Goal: Book appointment/travel/reservation

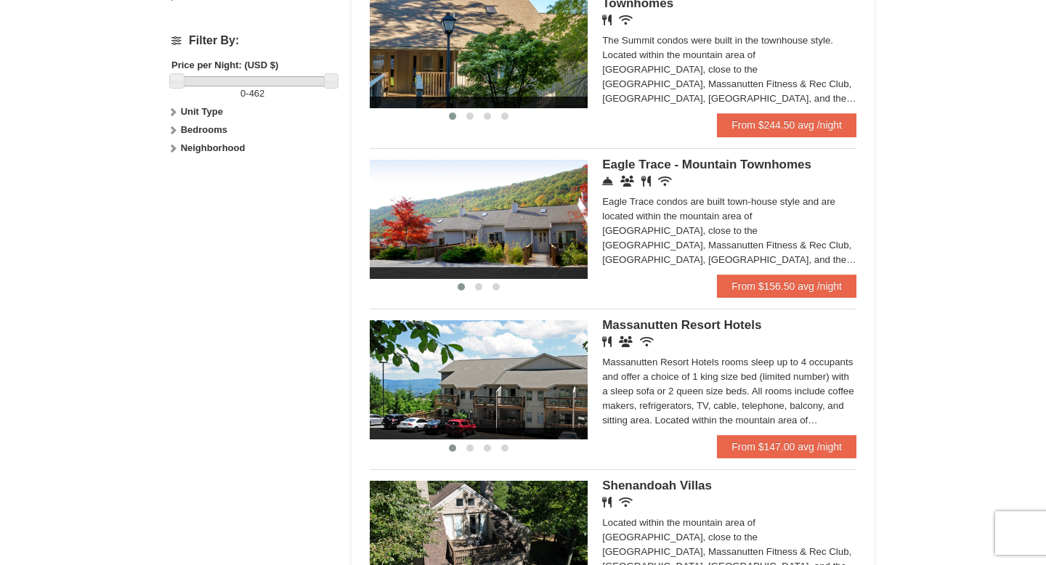
scroll to position [545, 0]
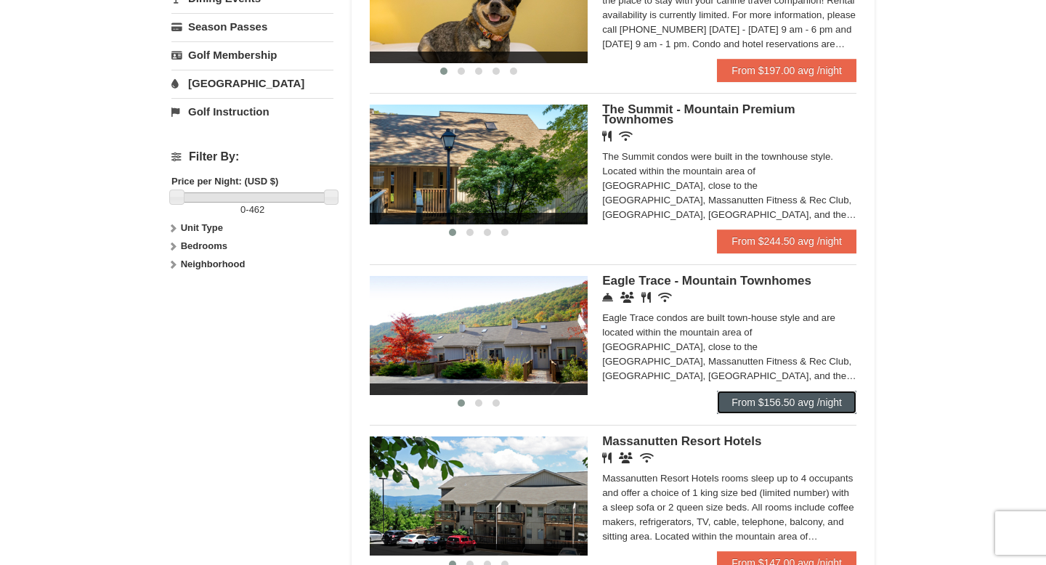
click at [777, 408] on link "From $156.50 avg /night" at bounding box center [787, 402] width 140 height 23
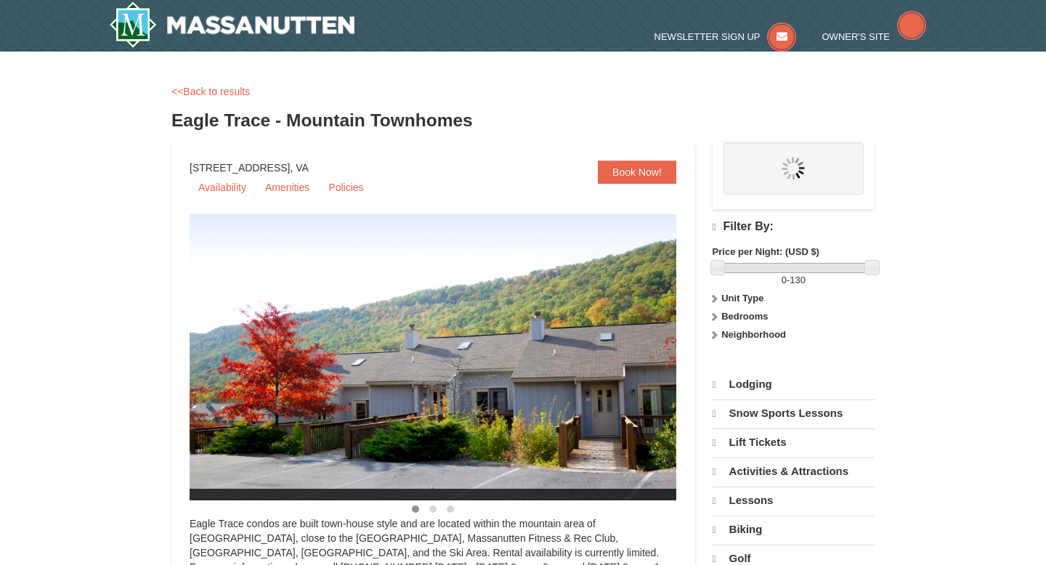
select select "9"
